Goal: Navigation & Orientation: Find specific page/section

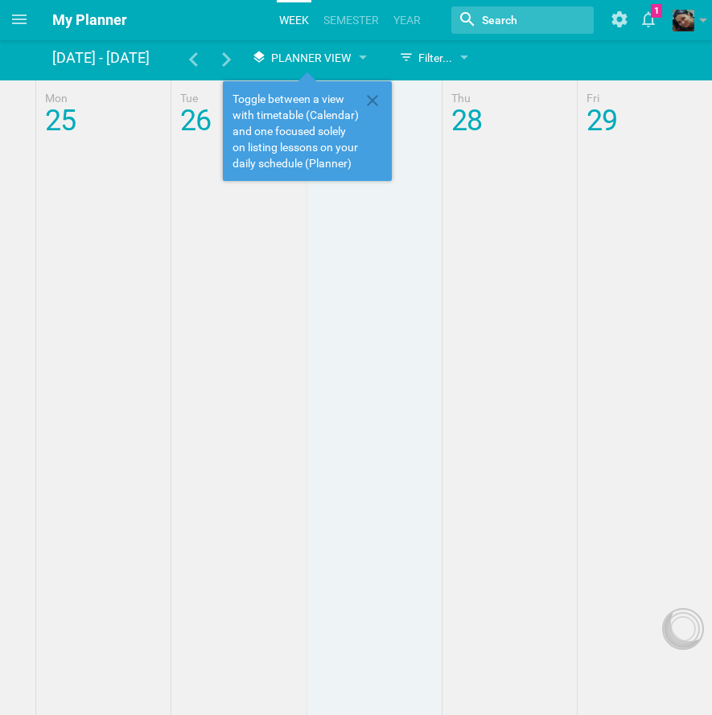
scroll to position [2, 0]
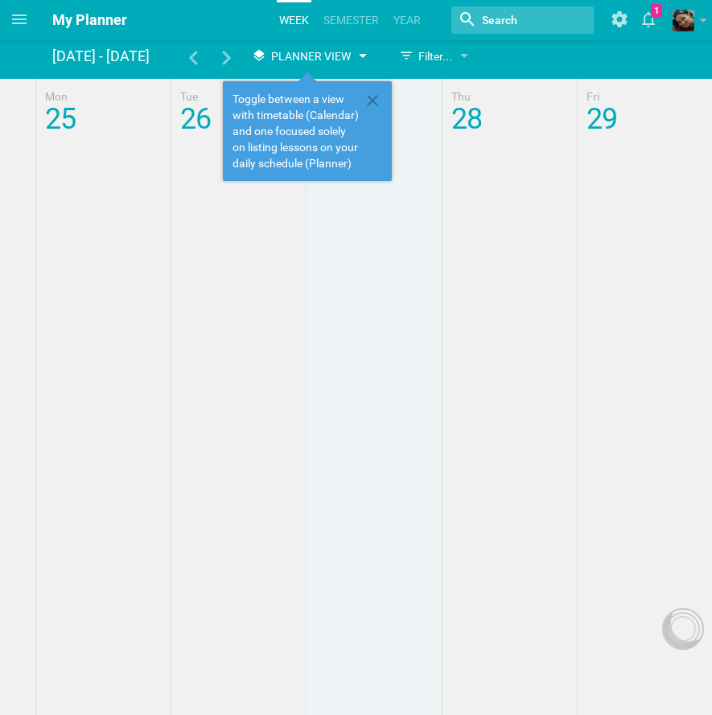
click at [322, 59] on span "Planner View" at bounding box center [311, 56] width 80 height 13
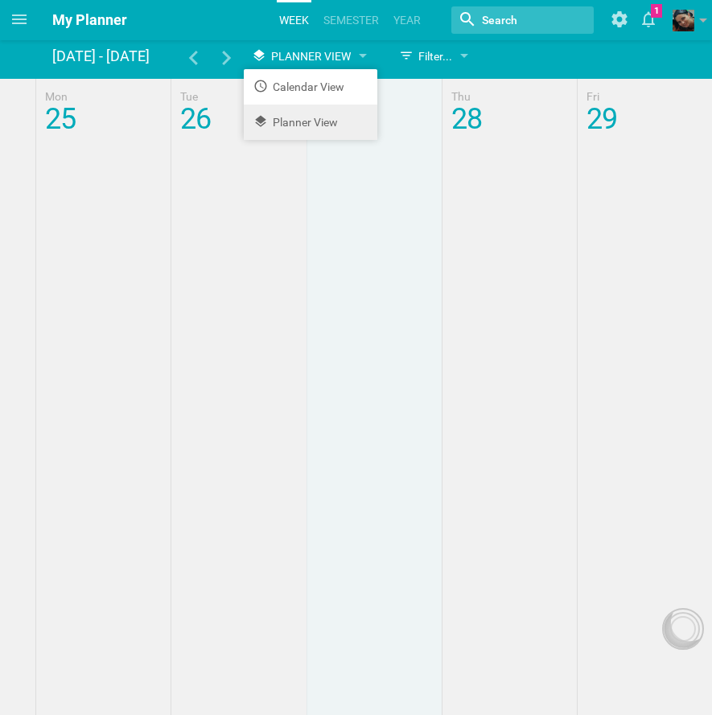
click at [319, 121] on li "Planner View" at bounding box center [310, 122] width 133 height 35
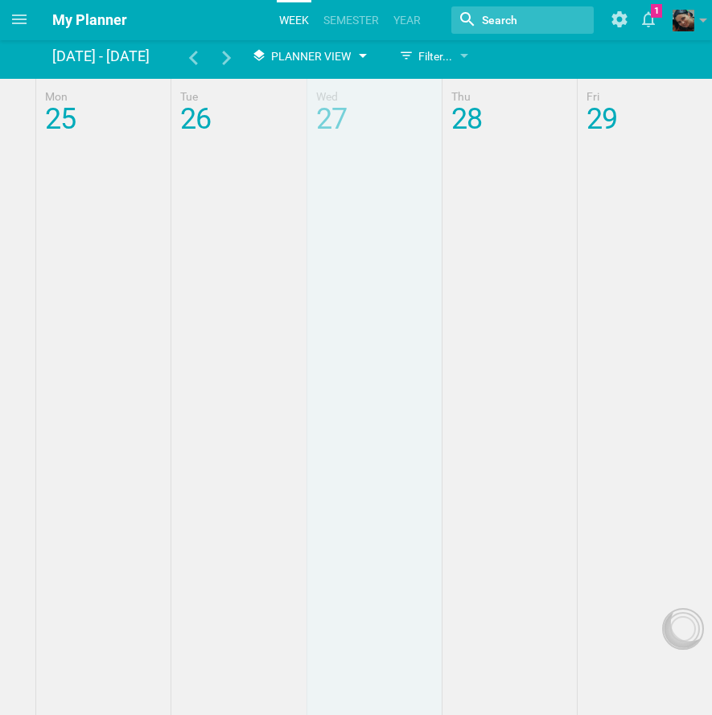
click at [317, 59] on span "Planner View" at bounding box center [311, 56] width 80 height 13
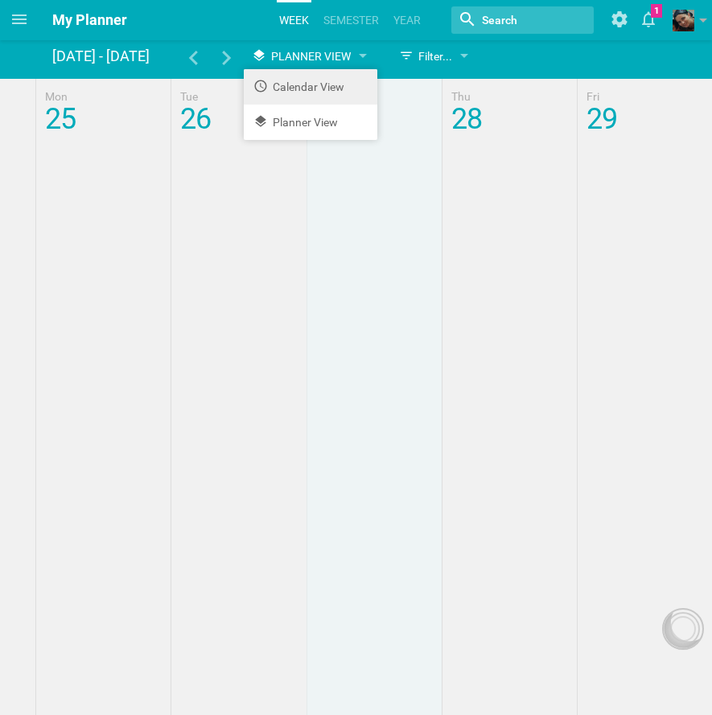
click at [309, 95] on li "Calendar View" at bounding box center [310, 86] width 133 height 35
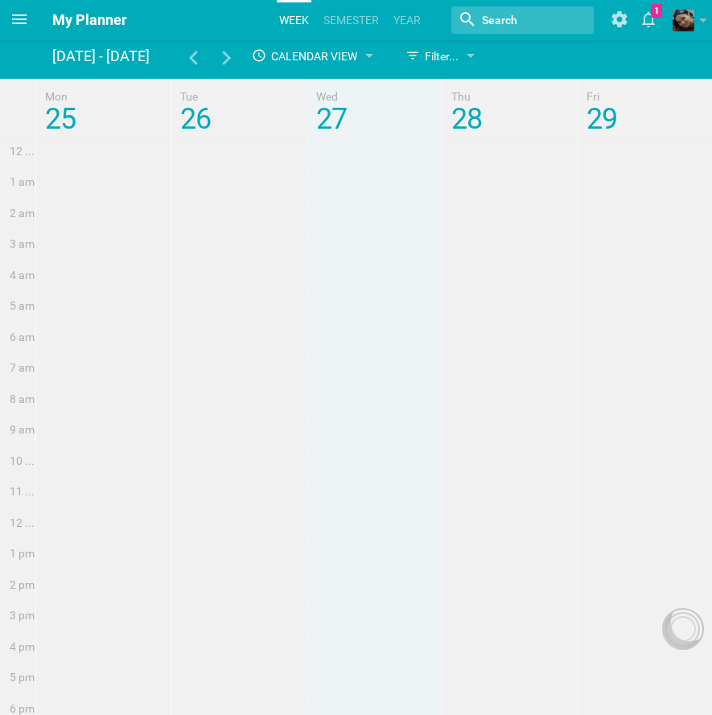
click at [27, 22] on icon at bounding box center [19, 19] width 19 height 19
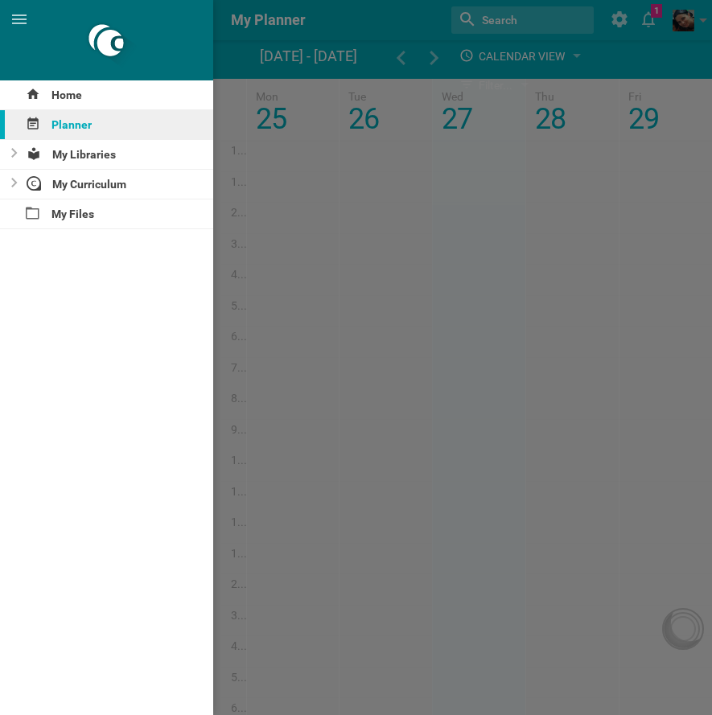
click at [62, 124] on div "Planner" at bounding box center [106, 124] width 213 height 29
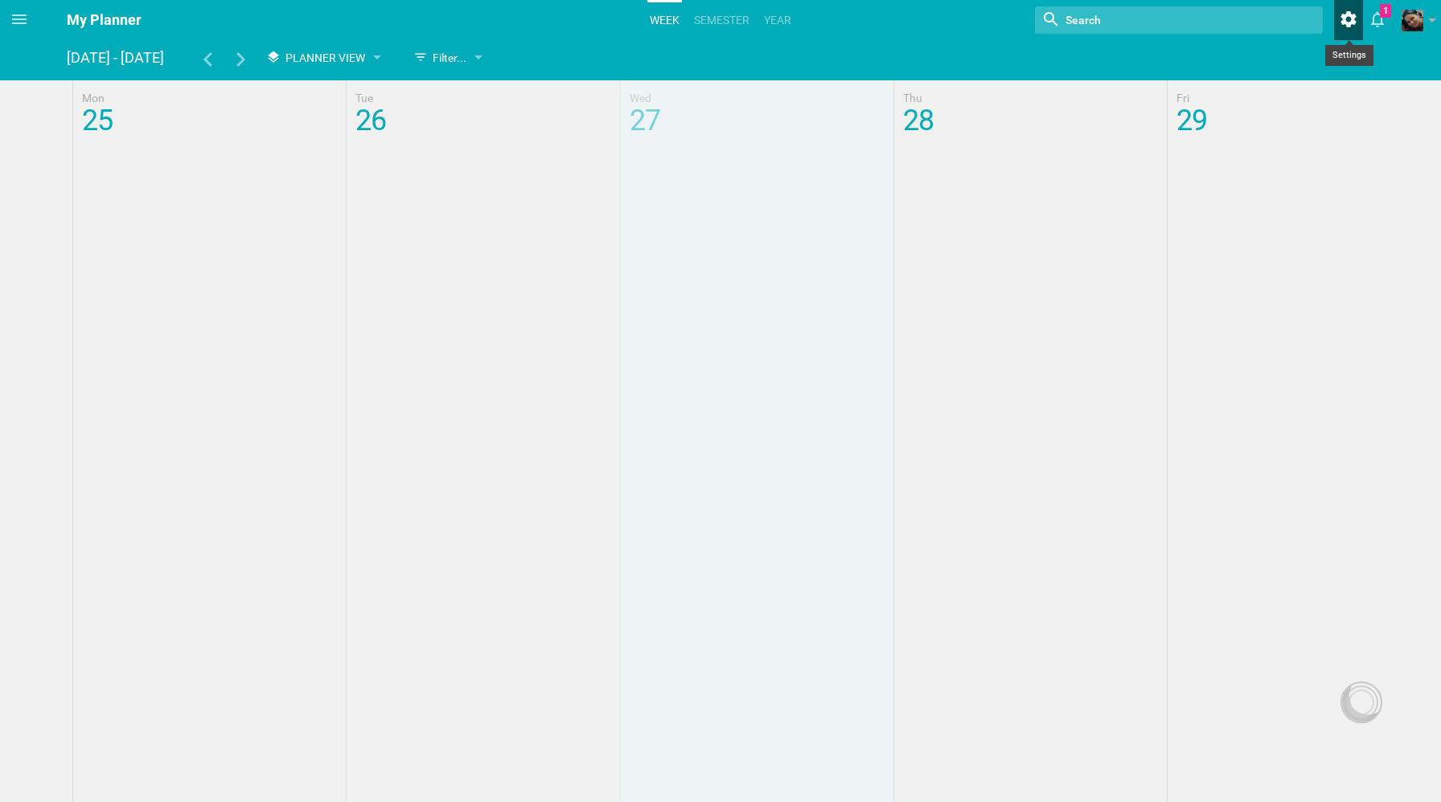
click at [711, 20] on icon at bounding box center [1348, 19] width 29 height 39
click at [711, 704] on div at bounding box center [1361, 703] width 26 height 26
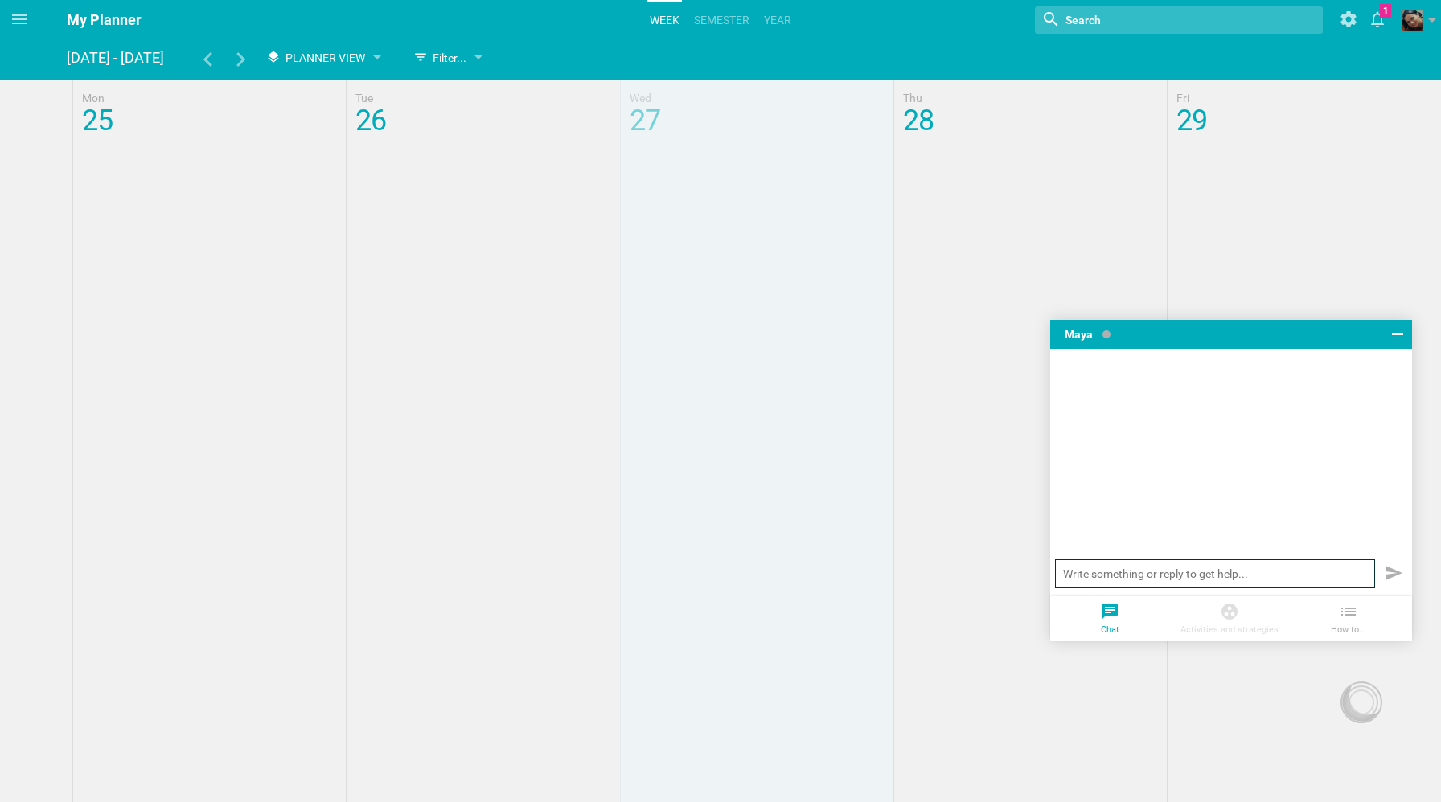
click at [711, 577] on input "text" at bounding box center [1215, 574] width 320 height 29
type input "t"
type input "איך ניתן להוסיף למידה?"
click at [711, 335] on icon at bounding box center [1397, 334] width 19 height 19
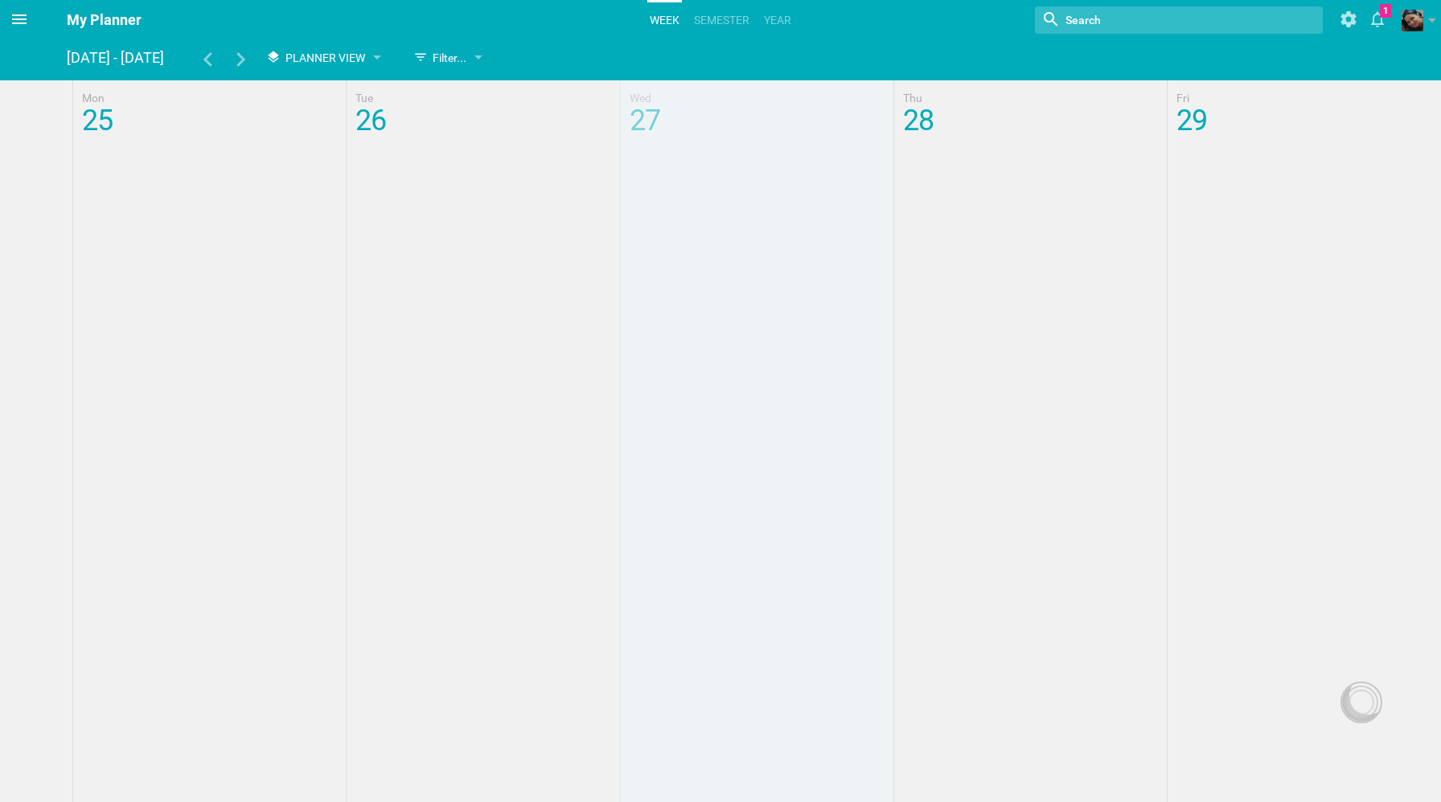
click at [14, 16] on icon at bounding box center [19, 19] width 19 height 19
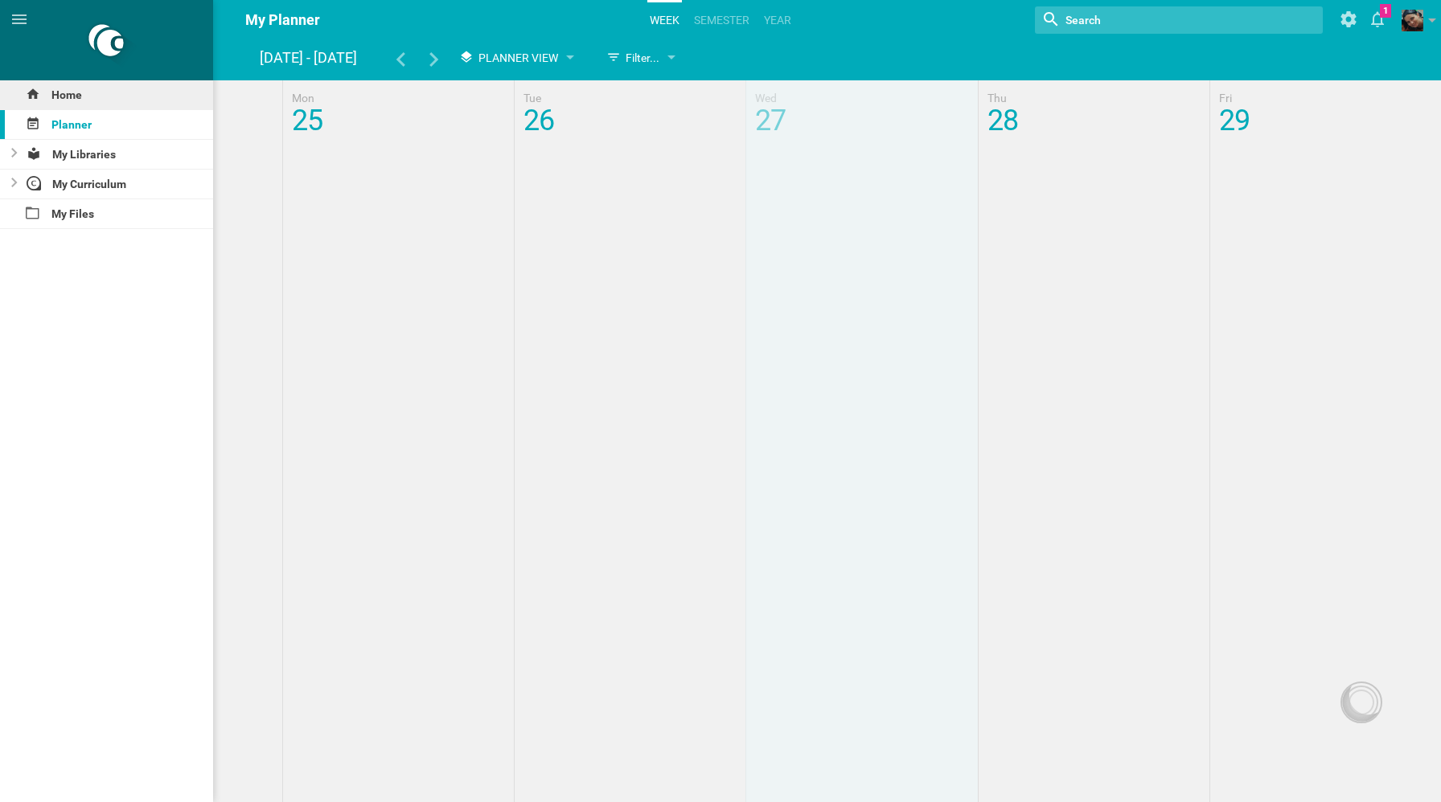
click at [50, 92] on div "Home" at bounding box center [106, 94] width 213 height 29
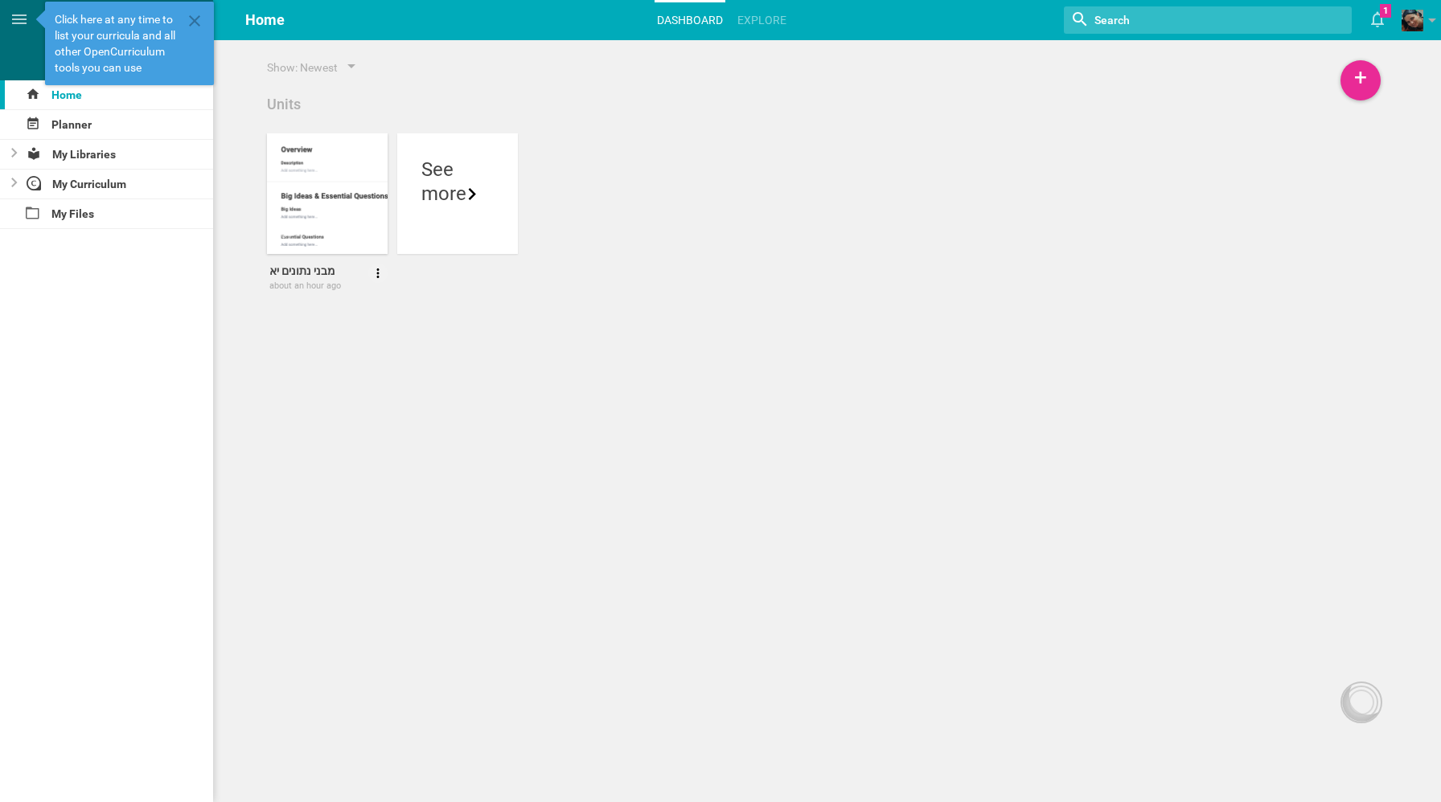
click at [359, 219] on div at bounding box center [337, 228] width 121 height 27
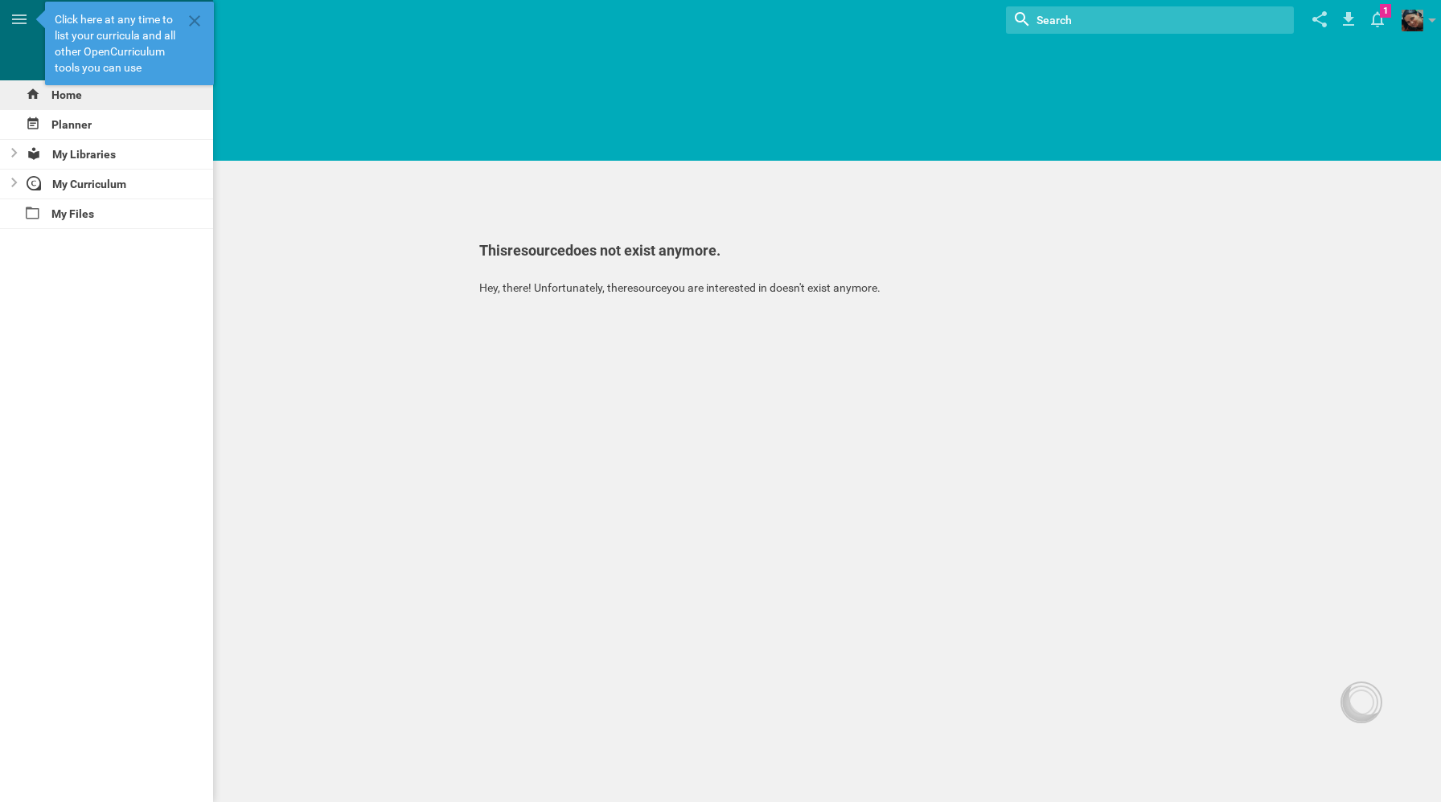
click at [59, 98] on div "Home" at bounding box center [106, 94] width 213 height 29
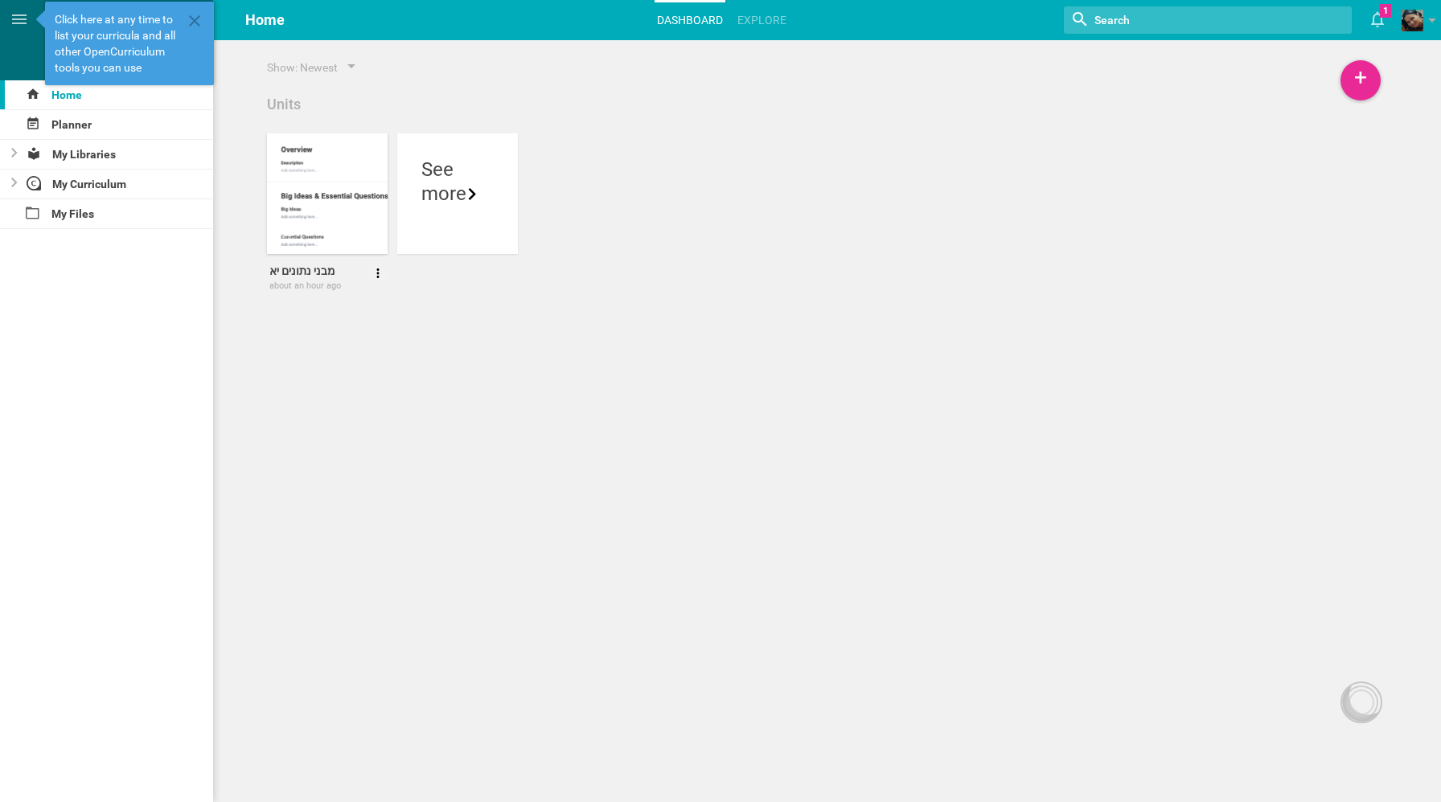
click at [338, 273] on div "מבני נתונים יא" at bounding box center [327, 271] width 116 height 14
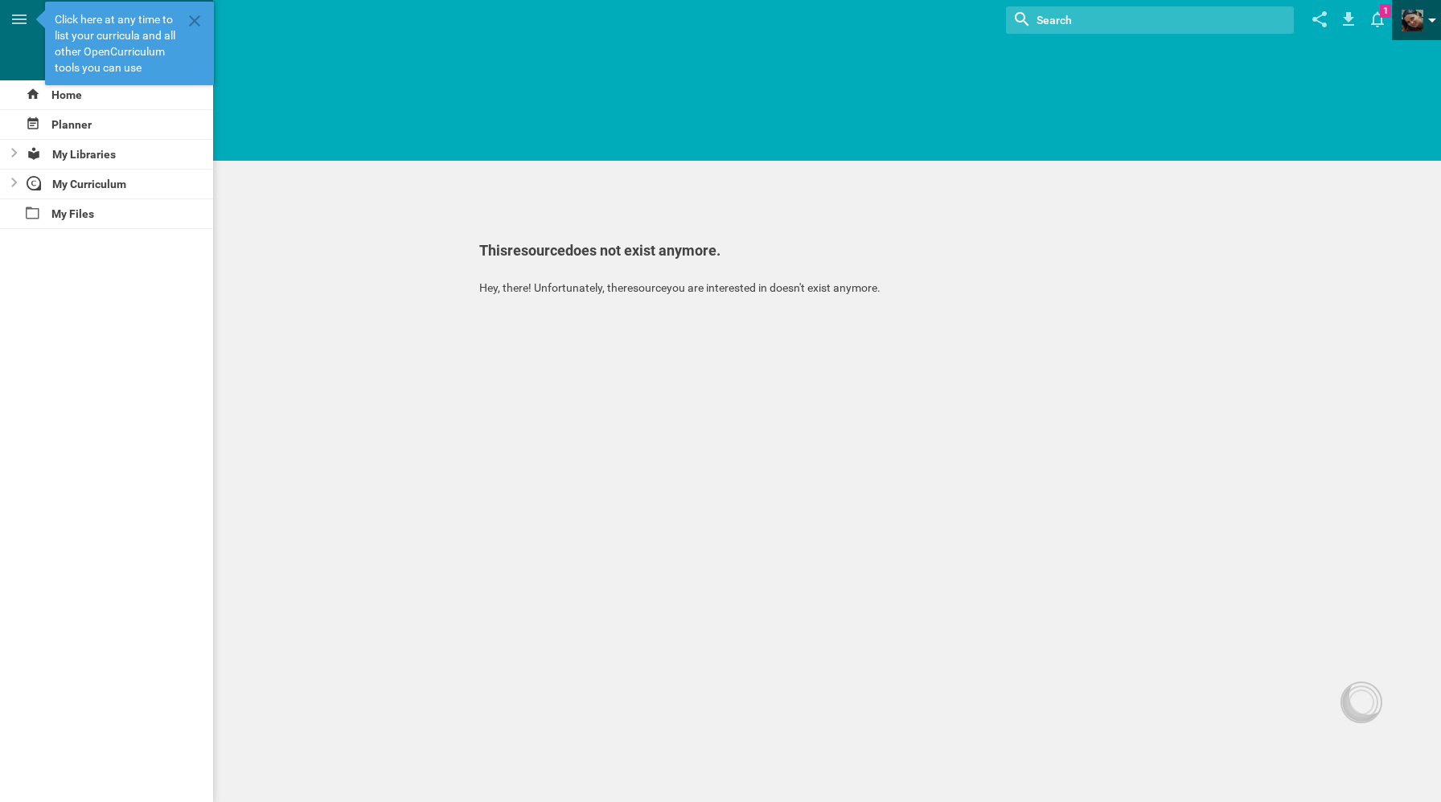
click at [711, 32] on link at bounding box center [1420, 20] width 39 height 40
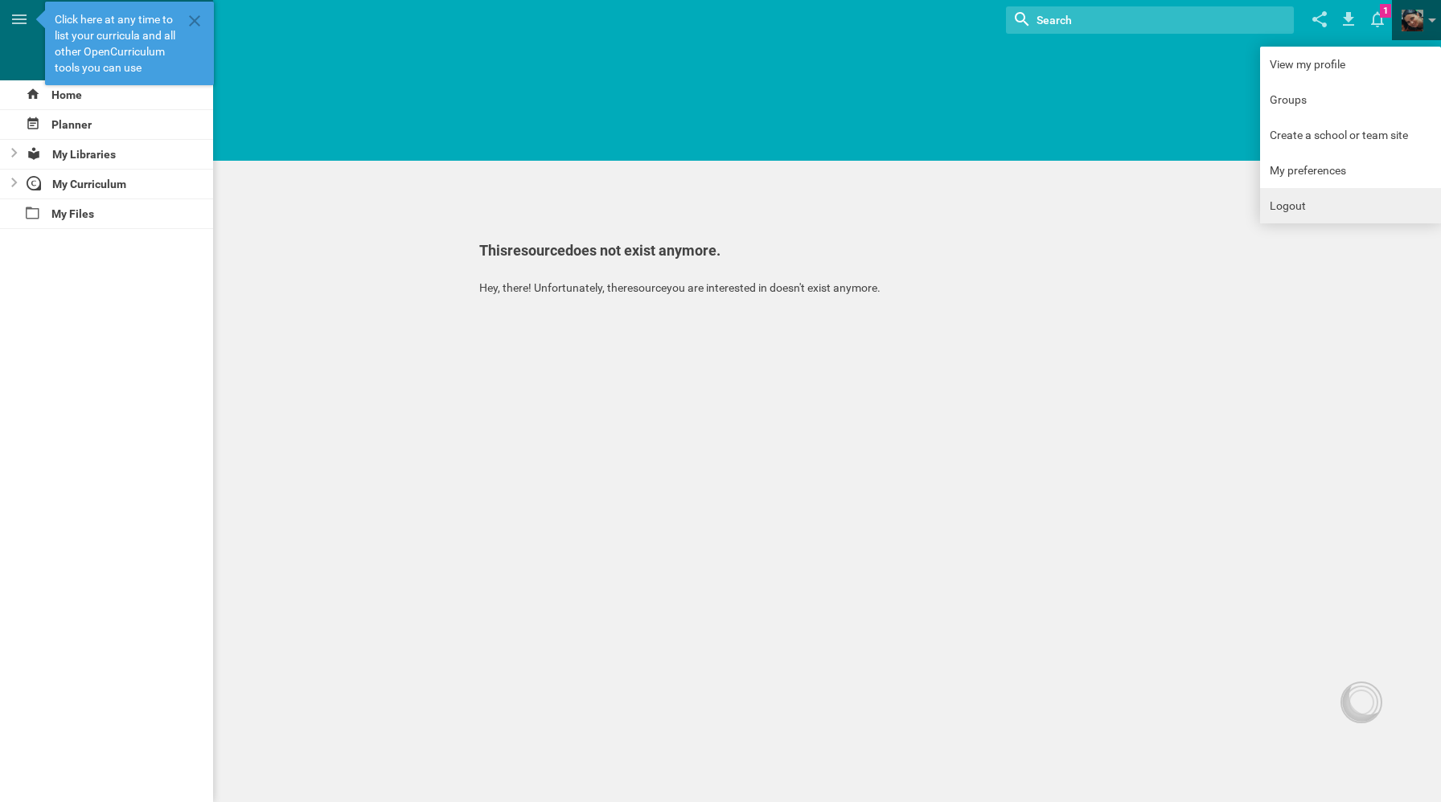
click at [711, 202] on link "Logout" at bounding box center [1350, 205] width 181 height 35
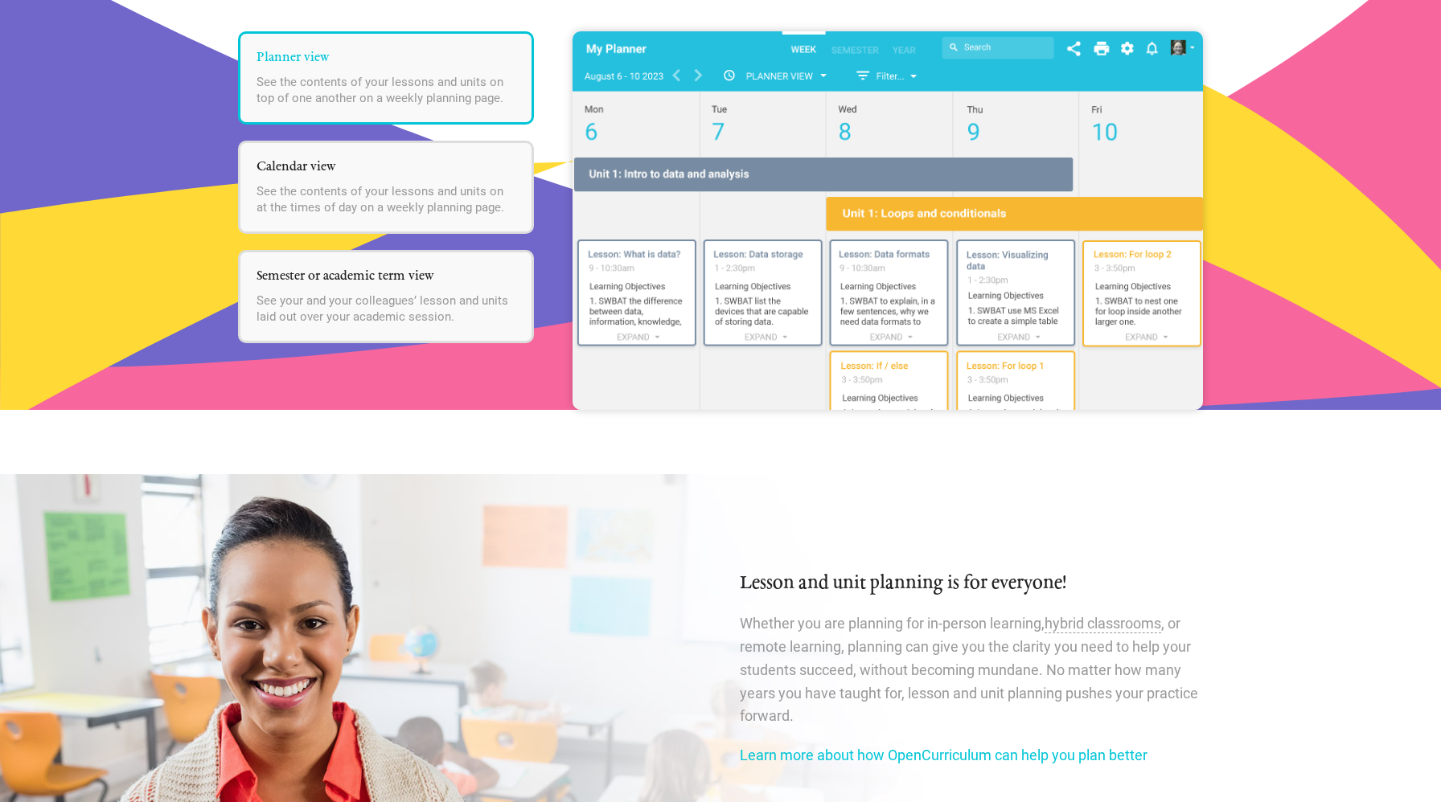
scroll to position [2148, 0]
